Goal: Find specific page/section: Find specific page/section

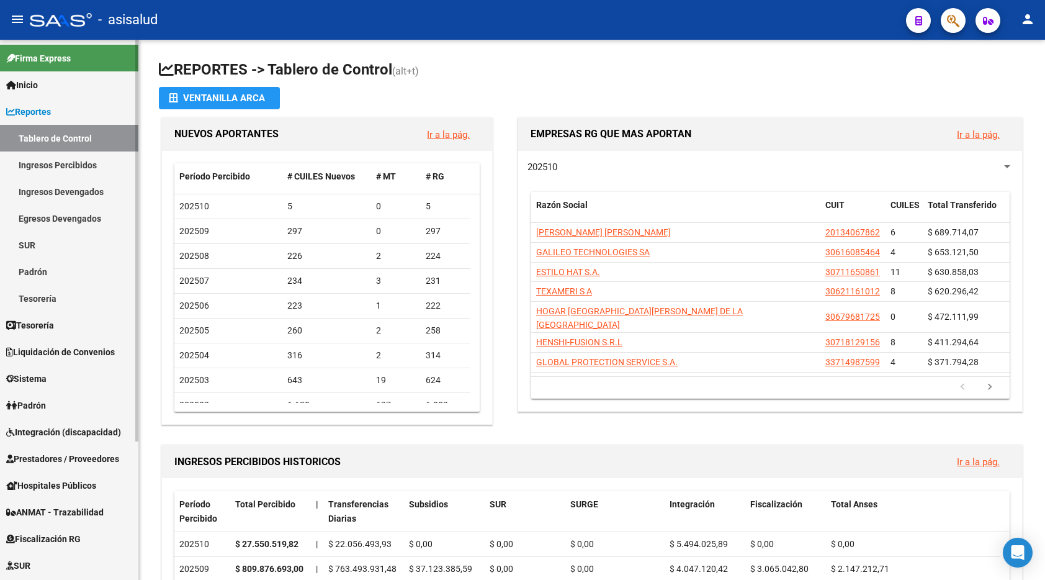
scroll to position [186, 0]
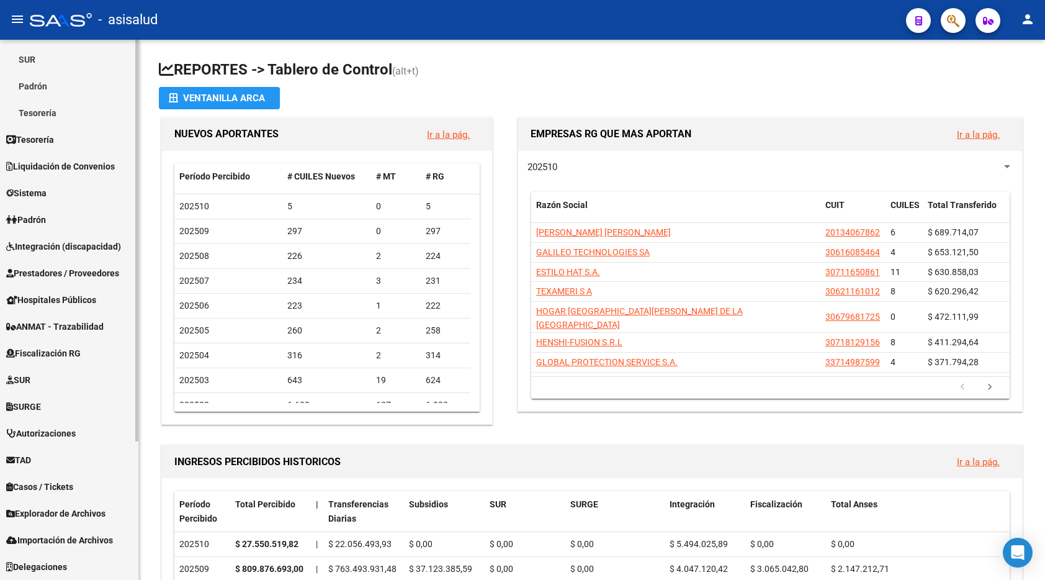
click at [81, 354] on span "Fiscalización RG" at bounding box center [43, 353] width 74 height 14
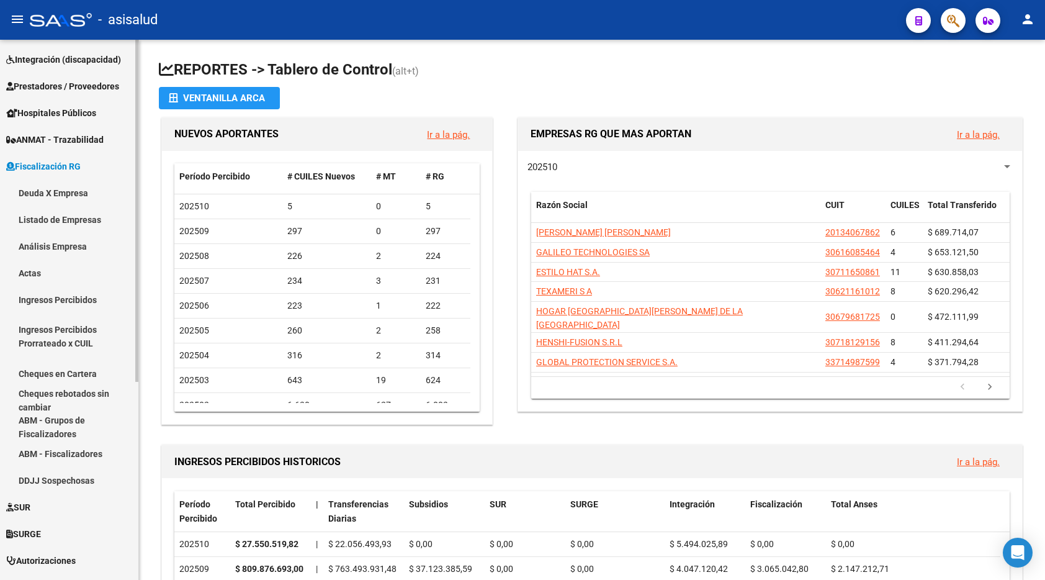
click at [63, 194] on link "Deuda X Empresa" at bounding box center [69, 192] width 138 height 27
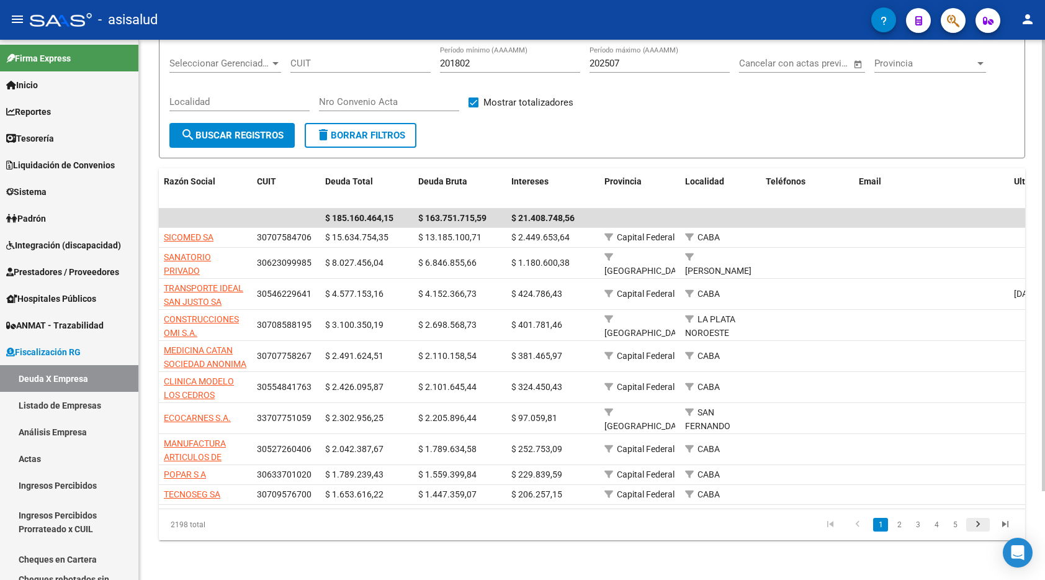
click at [978, 526] on icon "go to next page" at bounding box center [978, 525] width 16 height 15
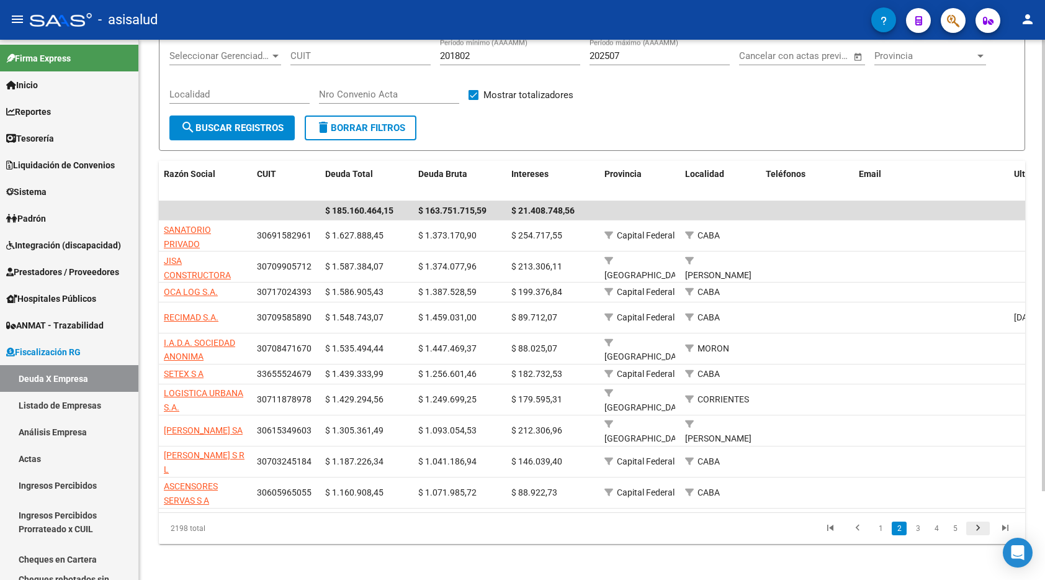
click at [978, 526] on icon "go to next page" at bounding box center [978, 529] width 16 height 15
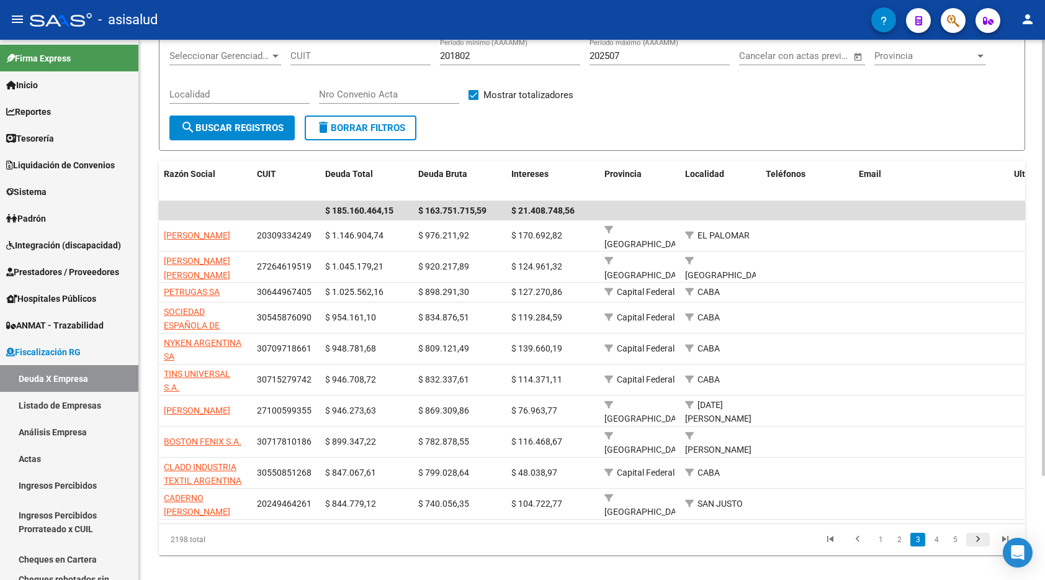
click at [979, 548] on icon "go to next page" at bounding box center [978, 540] width 16 height 15
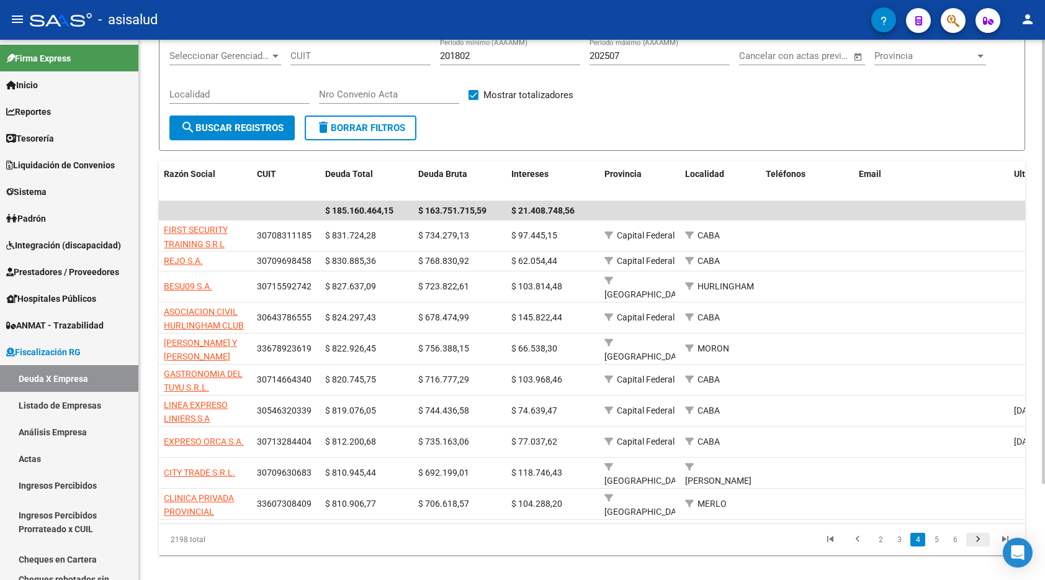
click at [974, 535] on icon "go to next page" at bounding box center [978, 540] width 16 height 15
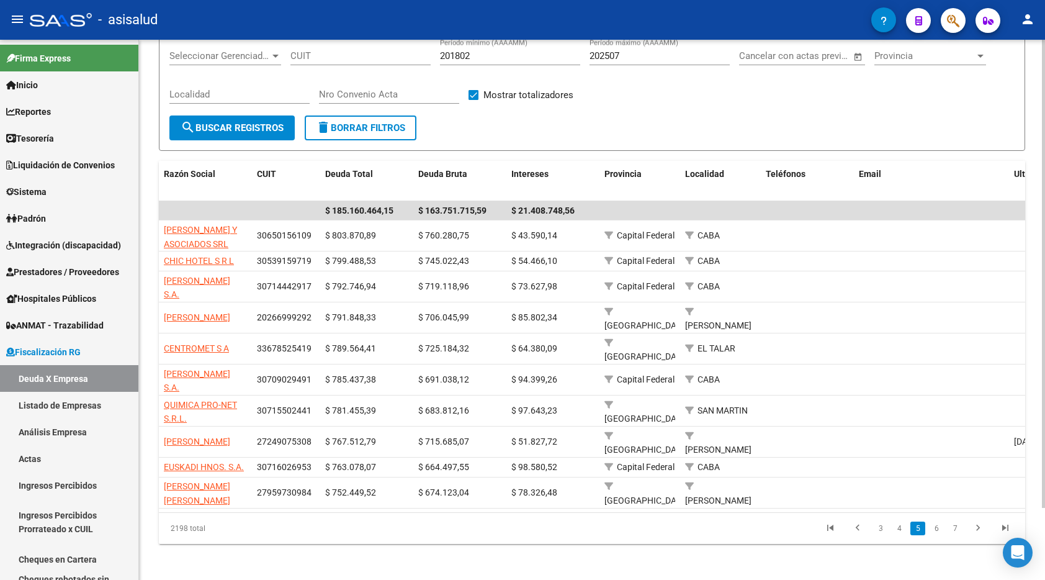
scroll to position [83, 0]
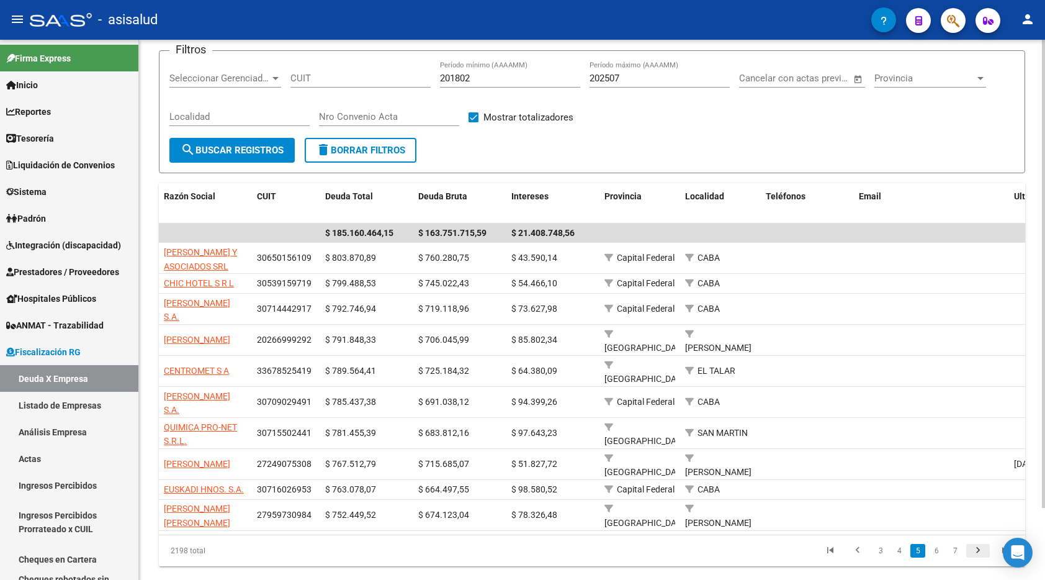
click at [974, 544] on icon "go to next page" at bounding box center [978, 551] width 16 height 15
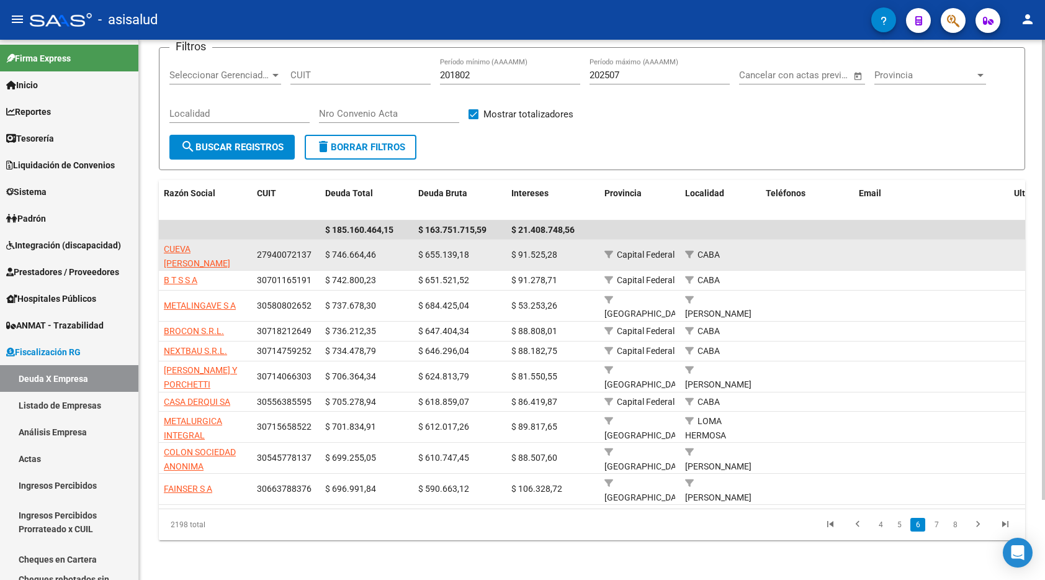
scroll to position [0, 0]
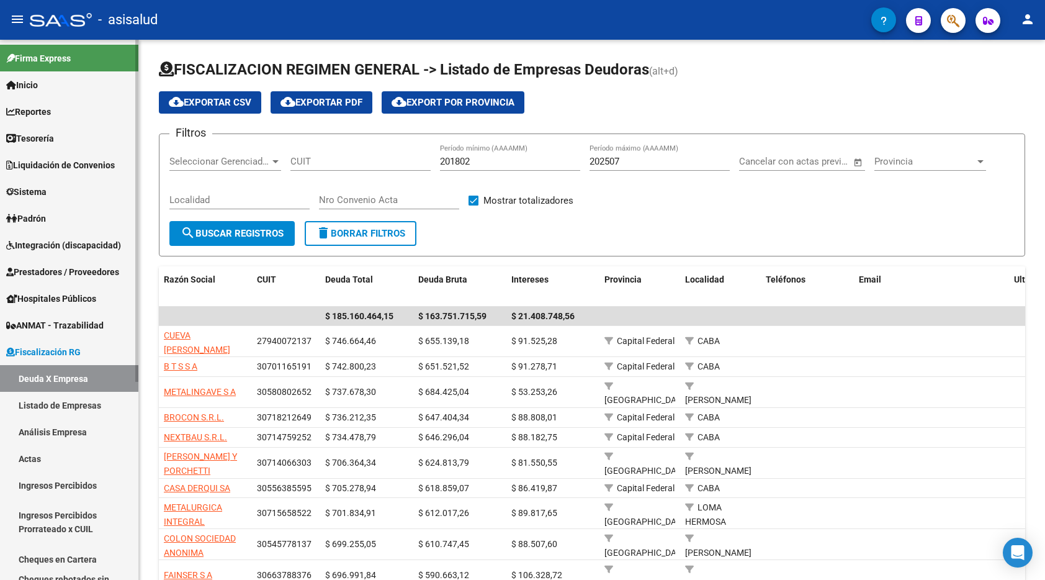
click at [72, 110] on link "Reportes" at bounding box center [69, 111] width 138 height 27
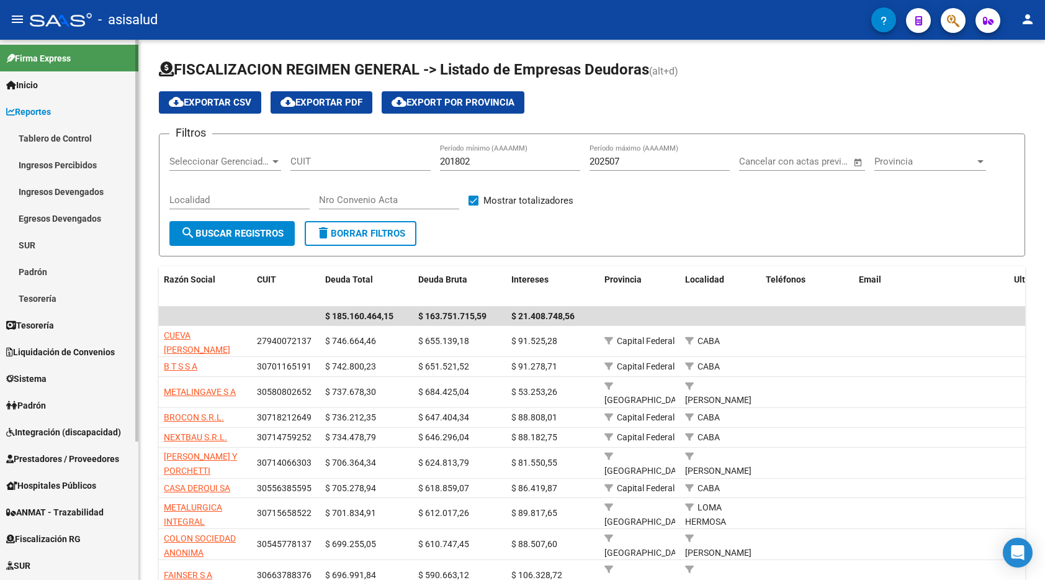
click at [69, 138] on link "Tablero de Control" at bounding box center [69, 138] width 138 height 27
